Goal: Browse casually: Explore the website without a specific task or goal

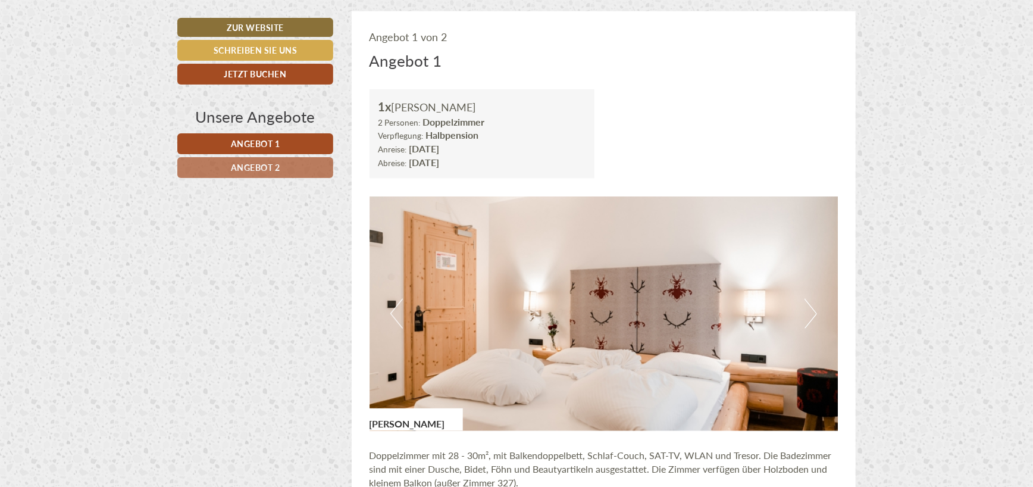
scroll to position [785, 0]
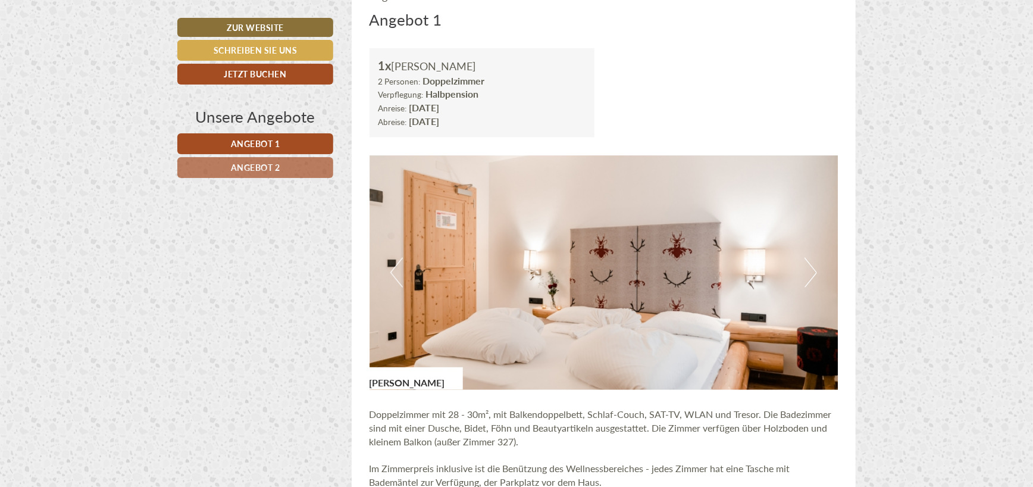
click at [811, 267] on button "Next" at bounding box center [810, 273] width 12 height 30
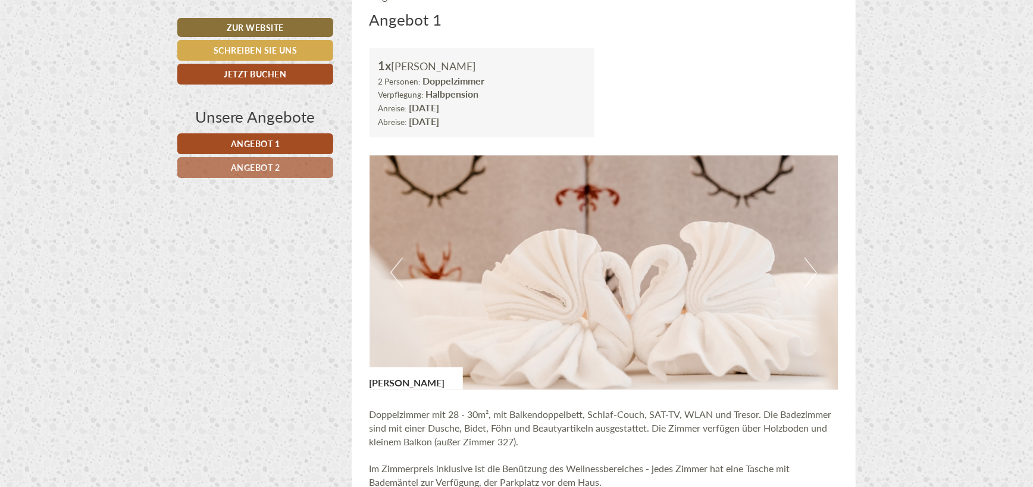
click at [811, 267] on button "Next" at bounding box center [810, 273] width 12 height 30
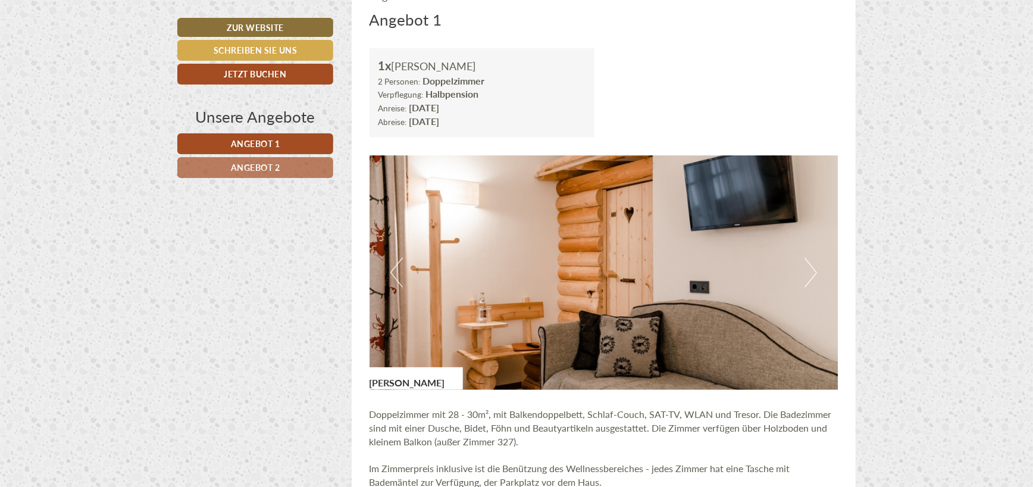
click at [811, 267] on button "Next" at bounding box center [810, 273] width 12 height 30
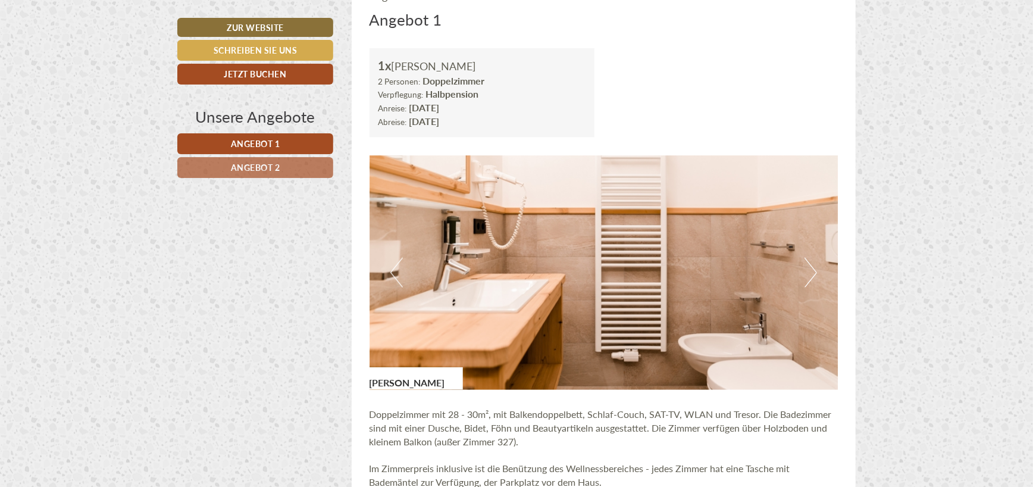
click at [811, 267] on button "Next" at bounding box center [810, 273] width 12 height 30
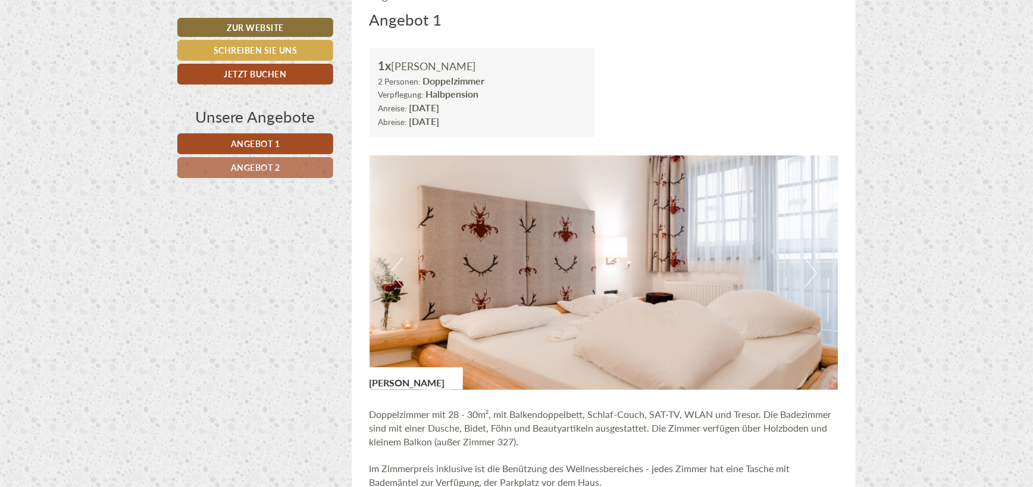
click at [811, 267] on button "Next" at bounding box center [810, 273] width 12 height 30
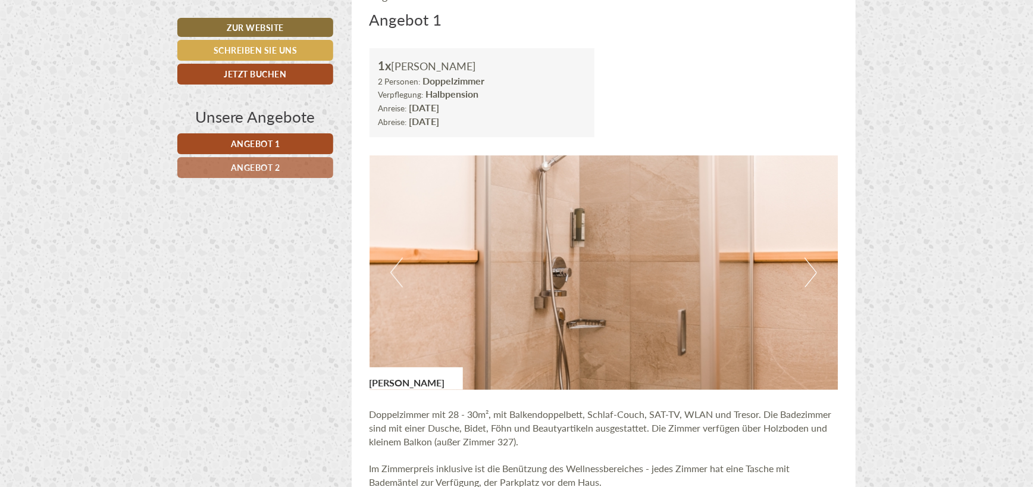
click at [811, 267] on button "Next" at bounding box center [810, 273] width 12 height 30
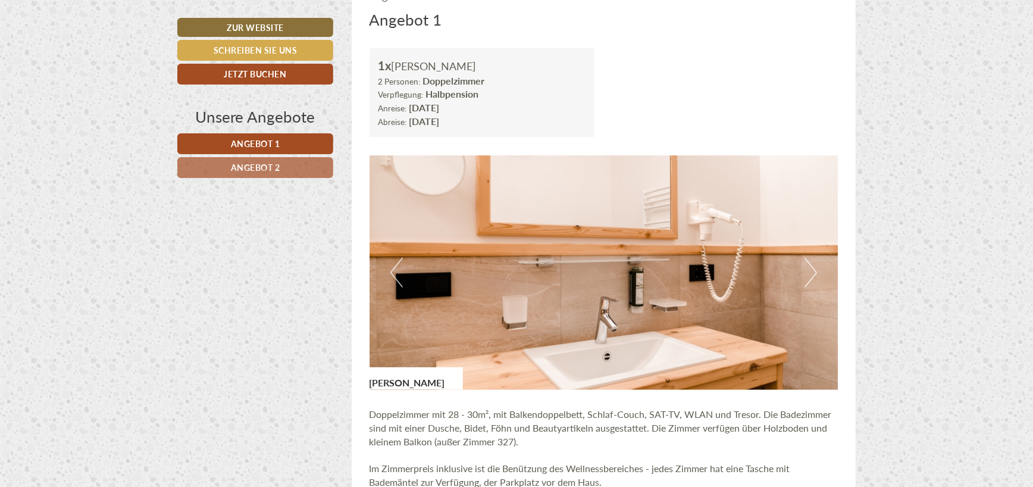
click at [811, 267] on button "Next" at bounding box center [810, 273] width 12 height 30
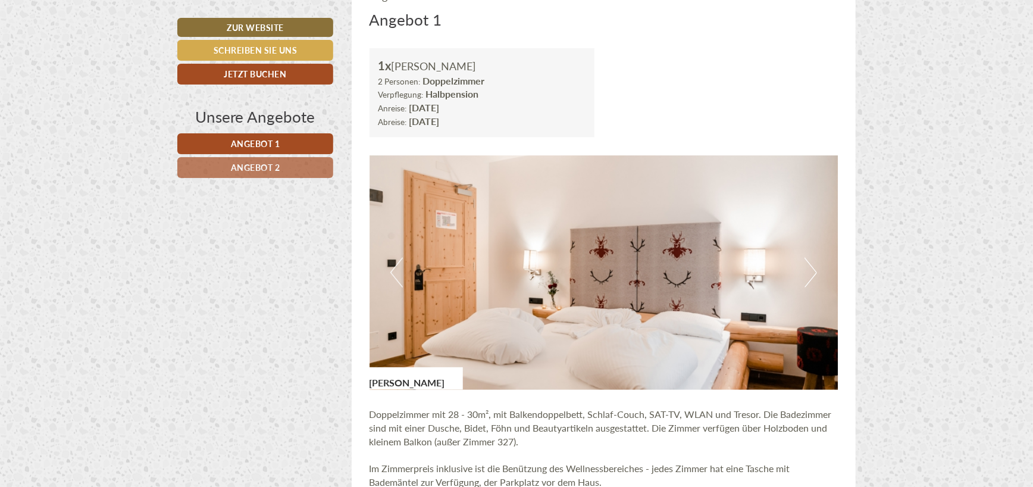
click at [811, 267] on button "Next" at bounding box center [810, 273] width 12 height 30
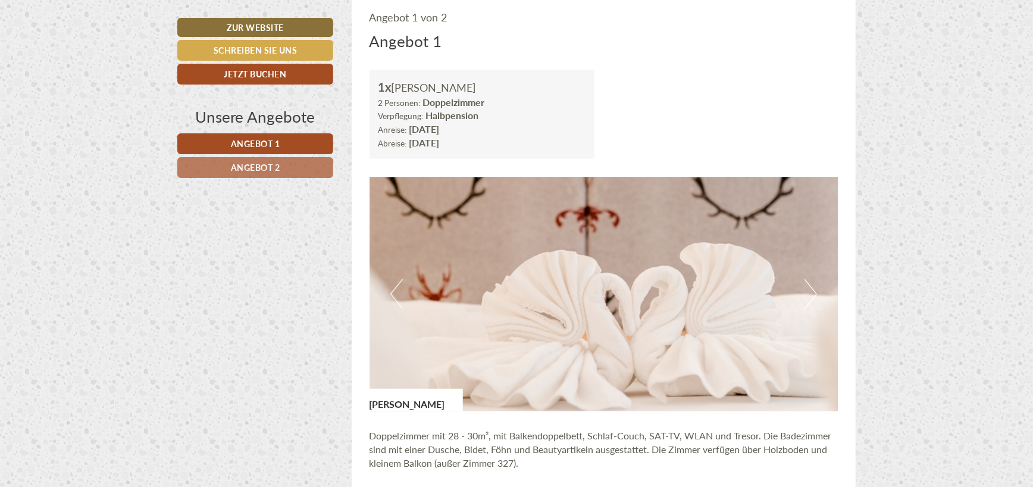
scroll to position [761, 0]
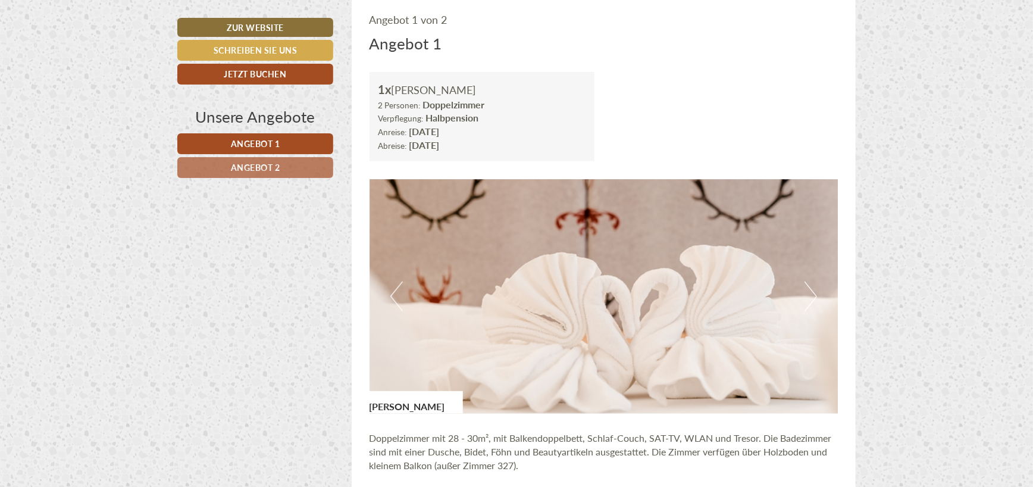
click at [393, 296] on button "Previous" at bounding box center [396, 296] width 12 height 30
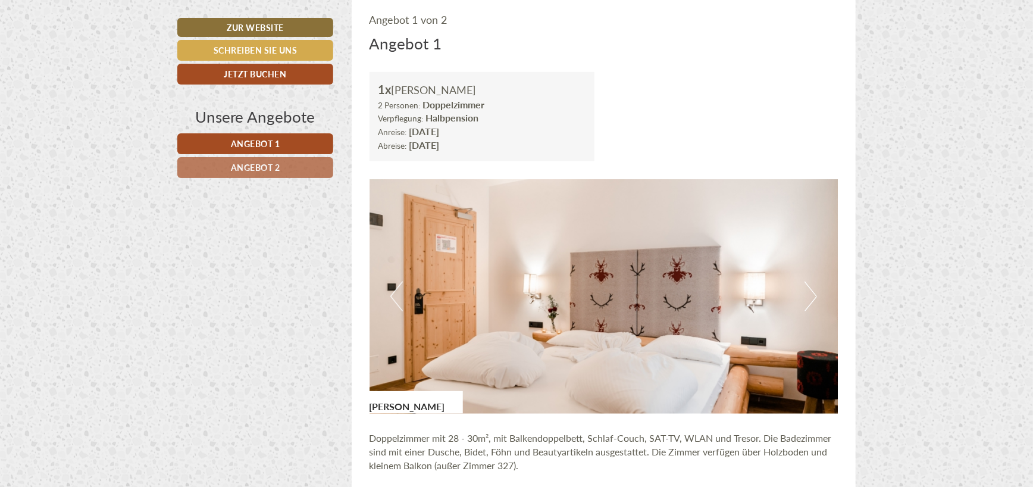
click at [393, 296] on button "Previous" at bounding box center [396, 296] width 12 height 30
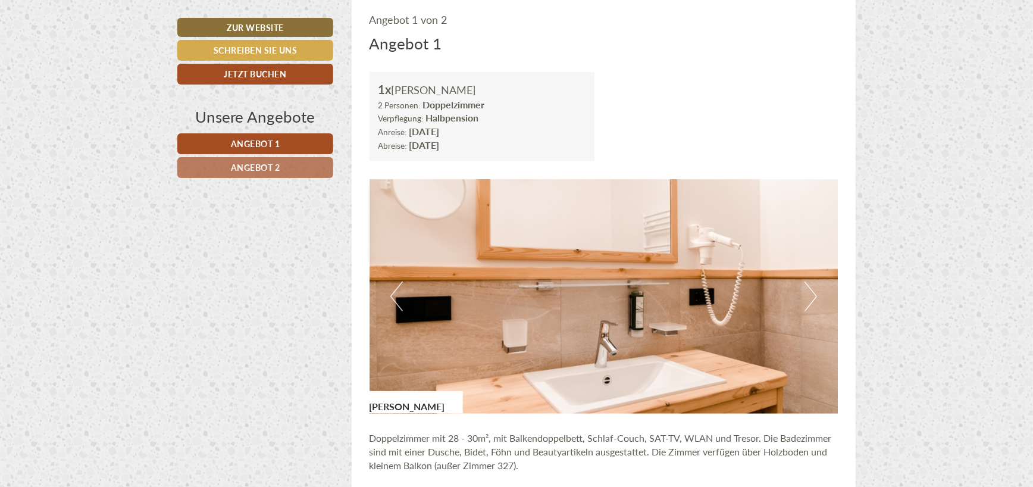
click at [393, 296] on button "Previous" at bounding box center [396, 296] width 12 height 30
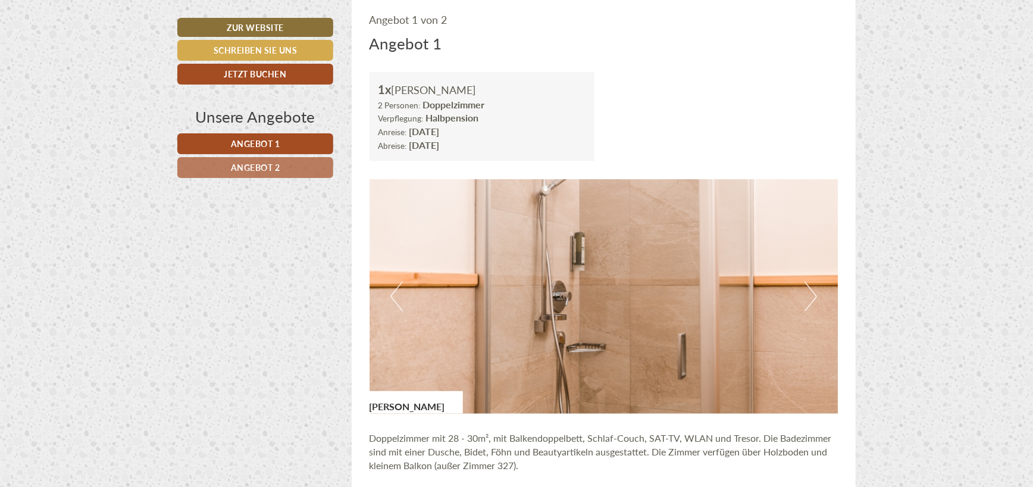
click at [810, 292] on button "Next" at bounding box center [810, 296] width 12 height 30
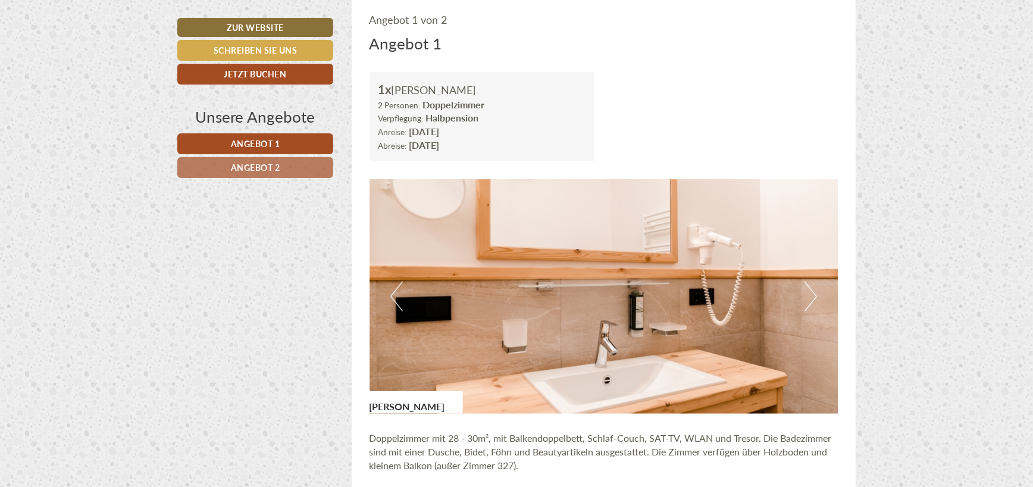
click at [810, 292] on button "Next" at bounding box center [810, 296] width 12 height 30
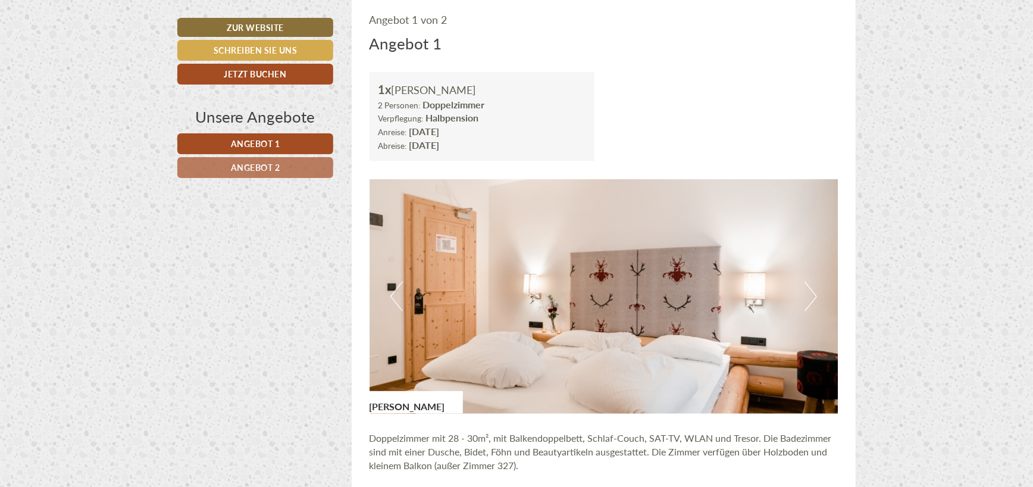
click at [810, 292] on button "Next" at bounding box center [810, 296] width 12 height 30
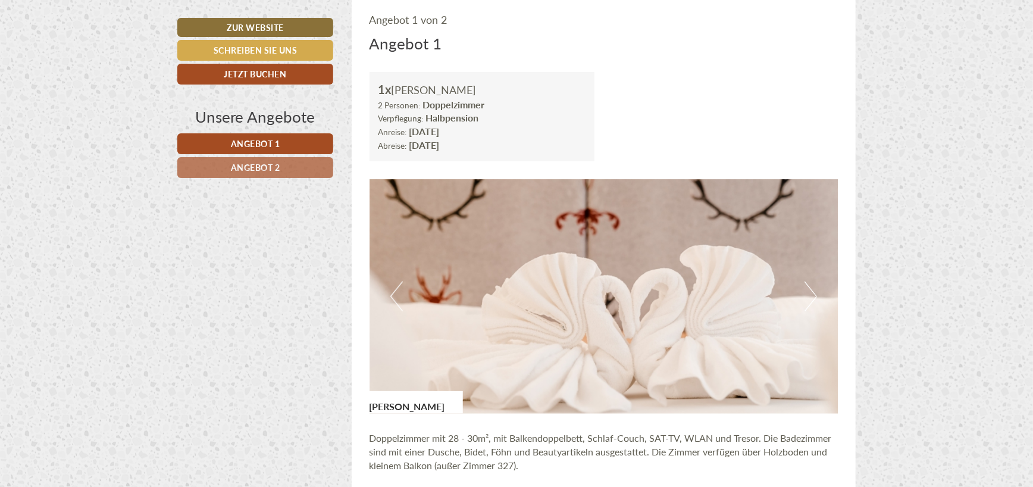
click at [810, 292] on button "Next" at bounding box center [810, 296] width 12 height 30
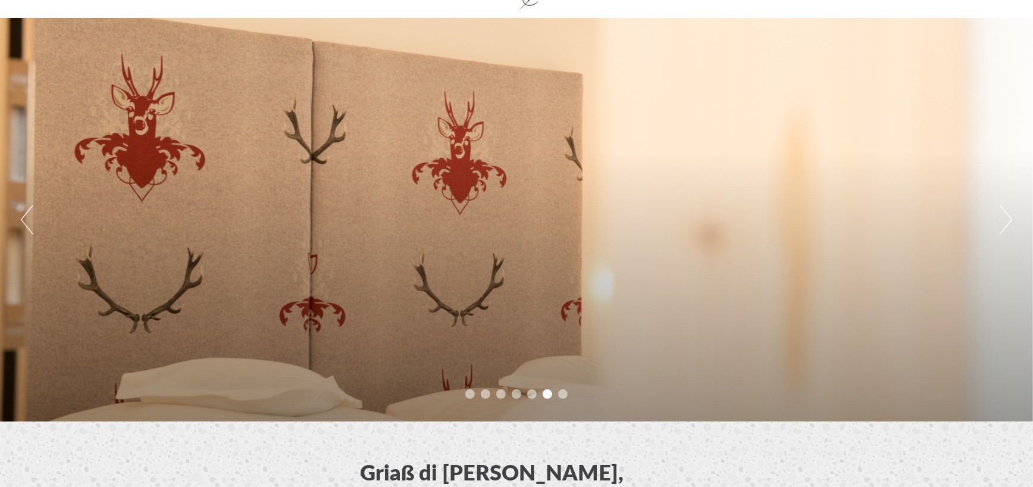
scroll to position [71, 0]
click at [1007, 212] on button "Next" at bounding box center [1005, 220] width 12 height 30
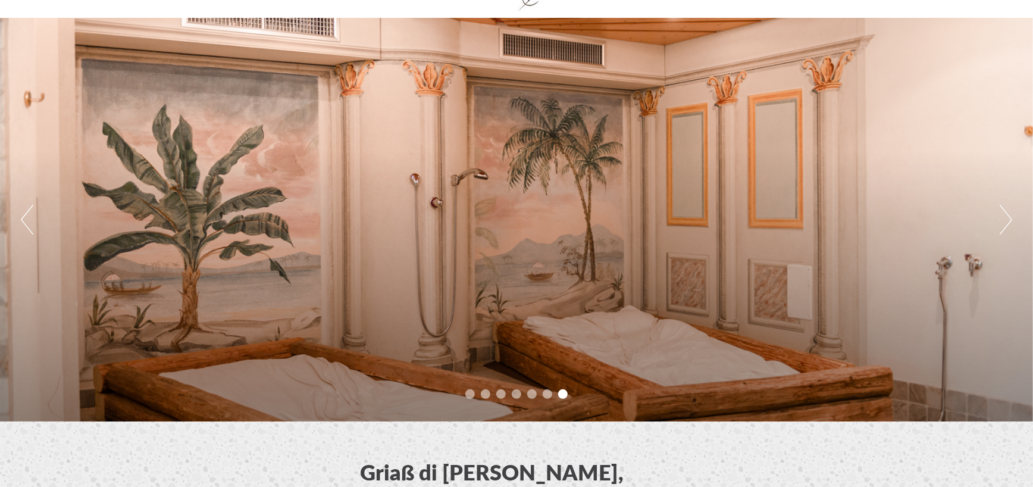
click at [1007, 212] on button "Next" at bounding box center [1005, 220] width 12 height 30
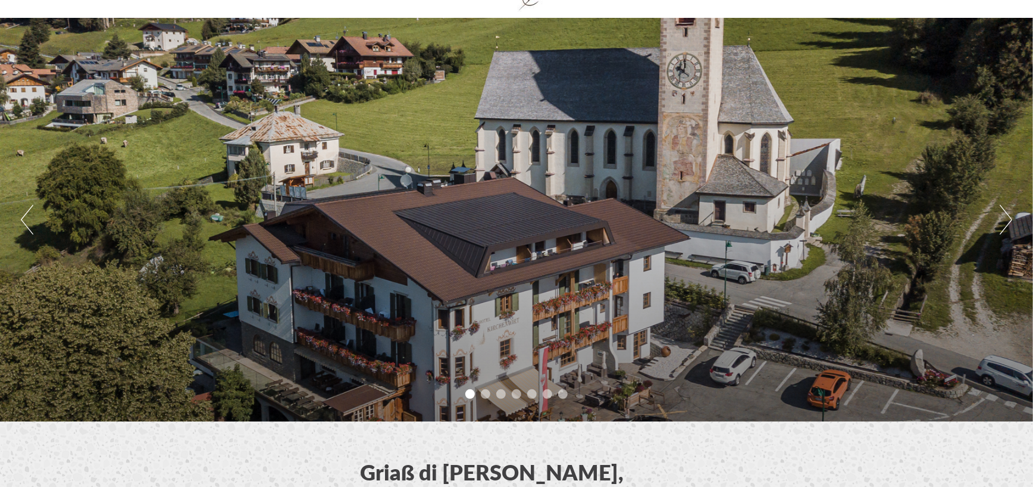
click at [1007, 212] on button "Next" at bounding box center [1005, 220] width 12 height 30
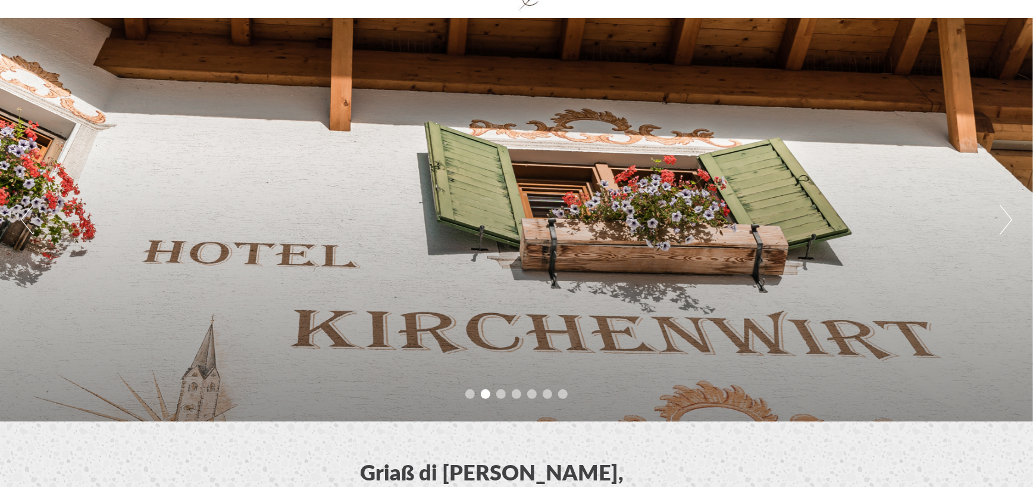
click at [1007, 212] on button "Next" at bounding box center [1005, 220] width 12 height 30
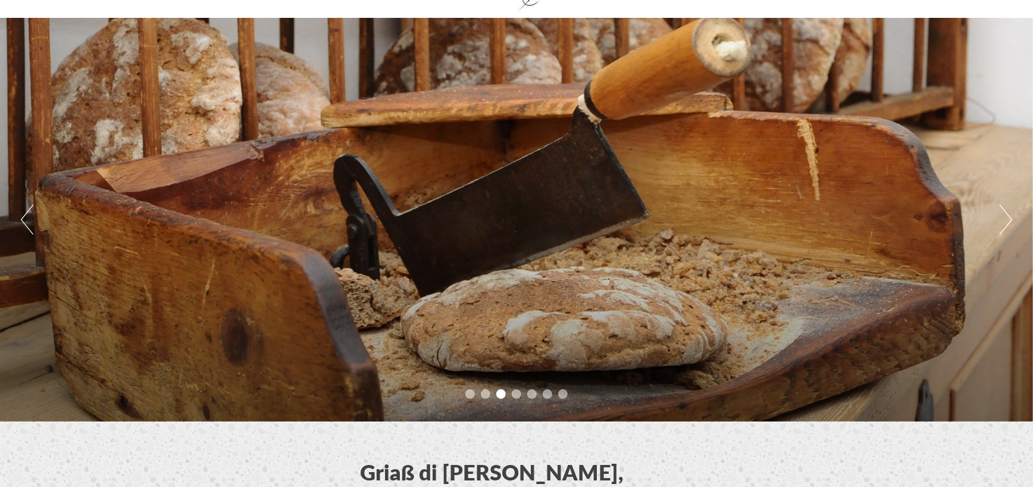
click at [1007, 212] on button "Next" at bounding box center [1005, 220] width 12 height 30
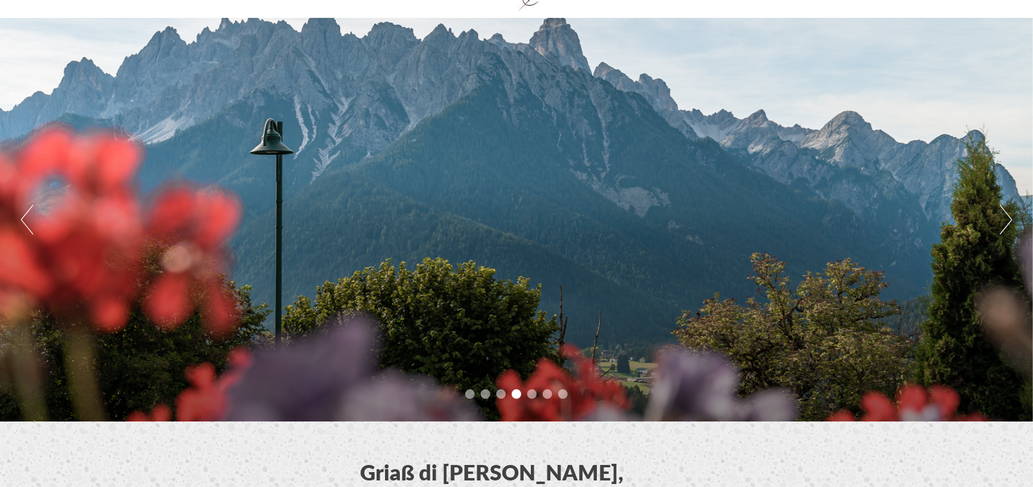
click at [1007, 212] on button "Next" at bounding box center [1005, 220] width 12 height 30
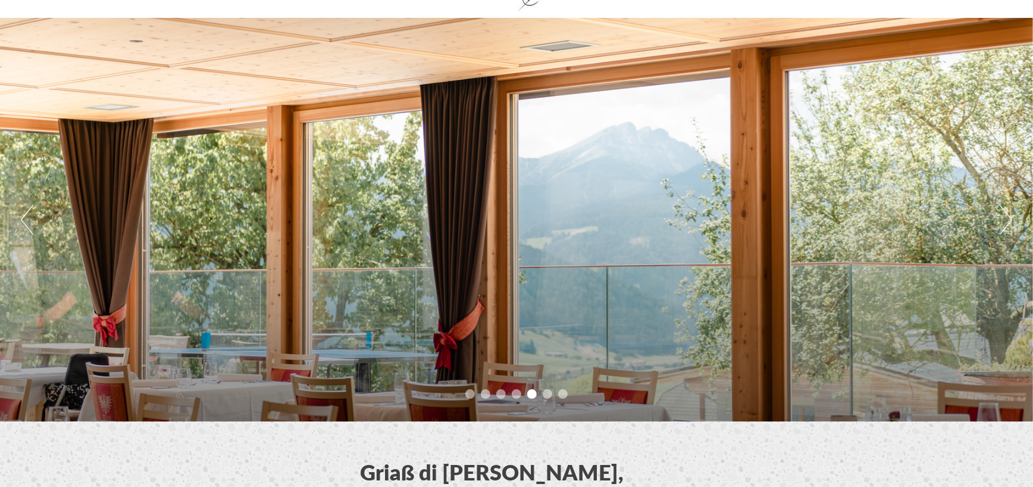
click at [1007, 212] on button "Next" at bounding box center [1005, 220] width 12 height 30
